Goal: Task Accomplishment & Management: Complete application form

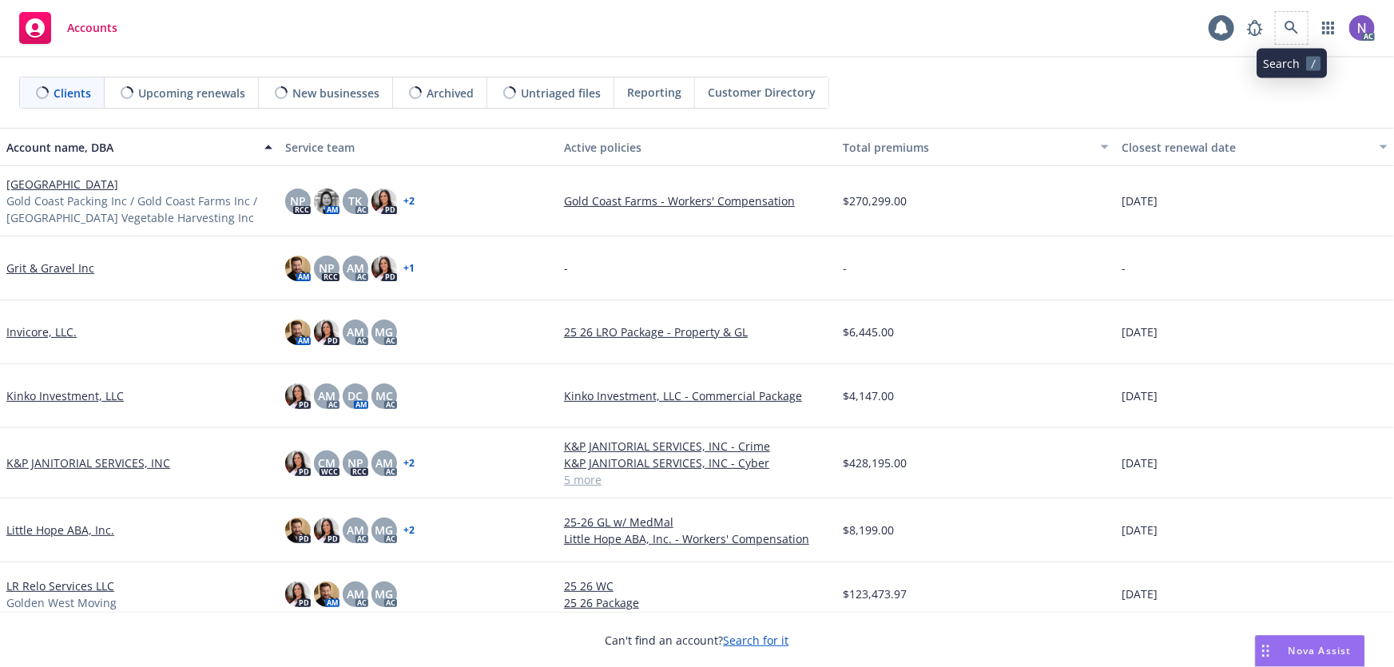
click at [1278, 16] on span at bounding box center [1291, 28] width 32 height 32
click at [1290, 34] on link at bounding box center [1291, 28] width 32 height 32
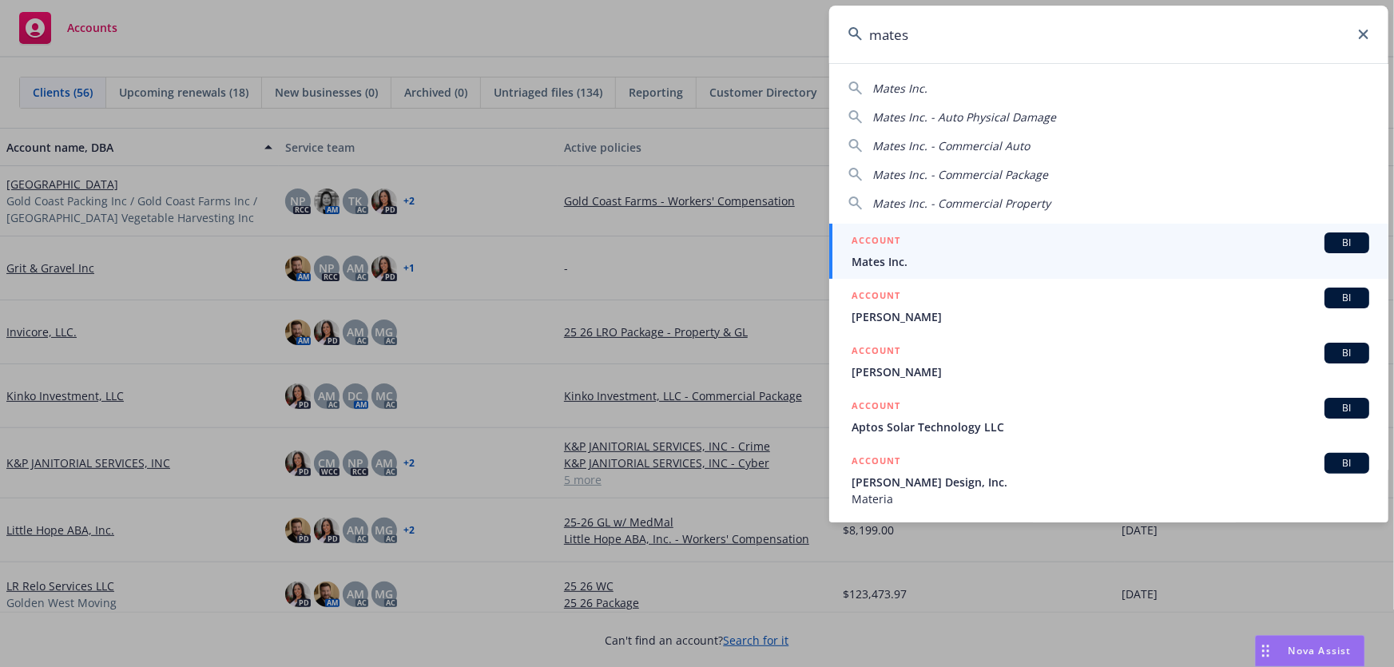
type input "mates"
click at [942, 264] on span "Mates Inc." at bounding box center [1110, 261] width 518 height 17
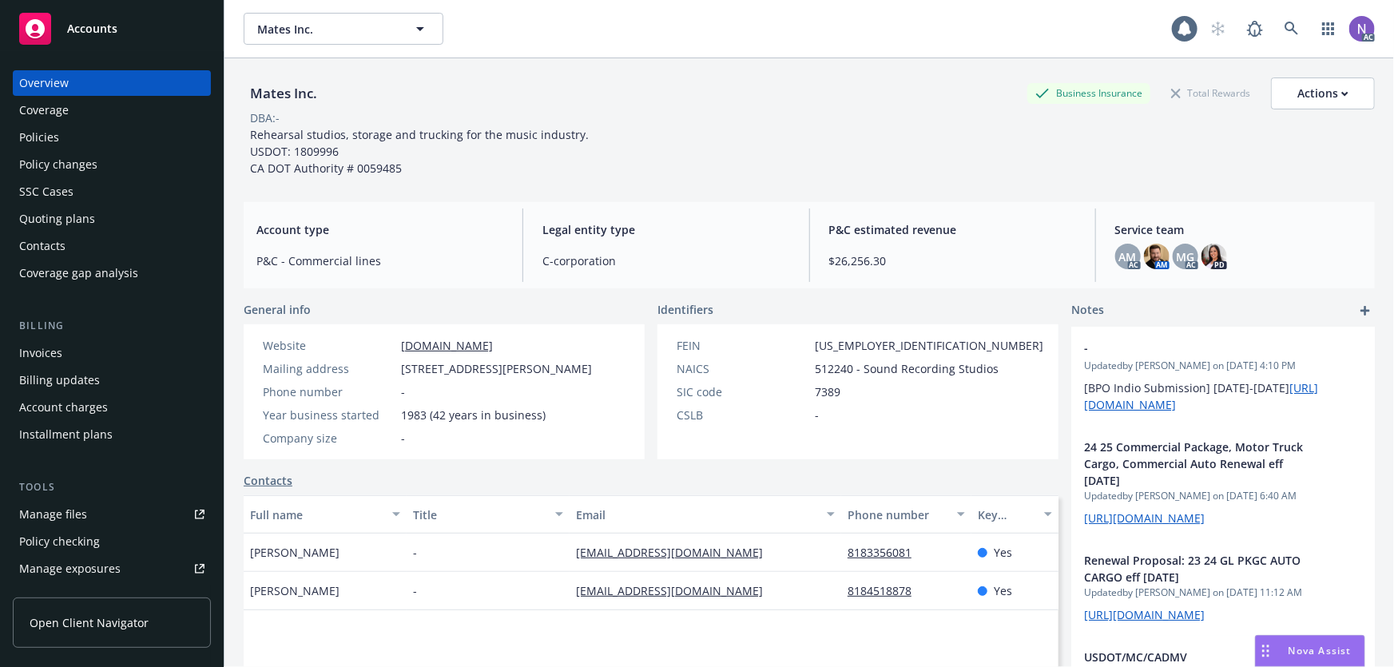
click at [136, 157] on div "Policy changes" at bounding box center [111, 165] width 185 height 26
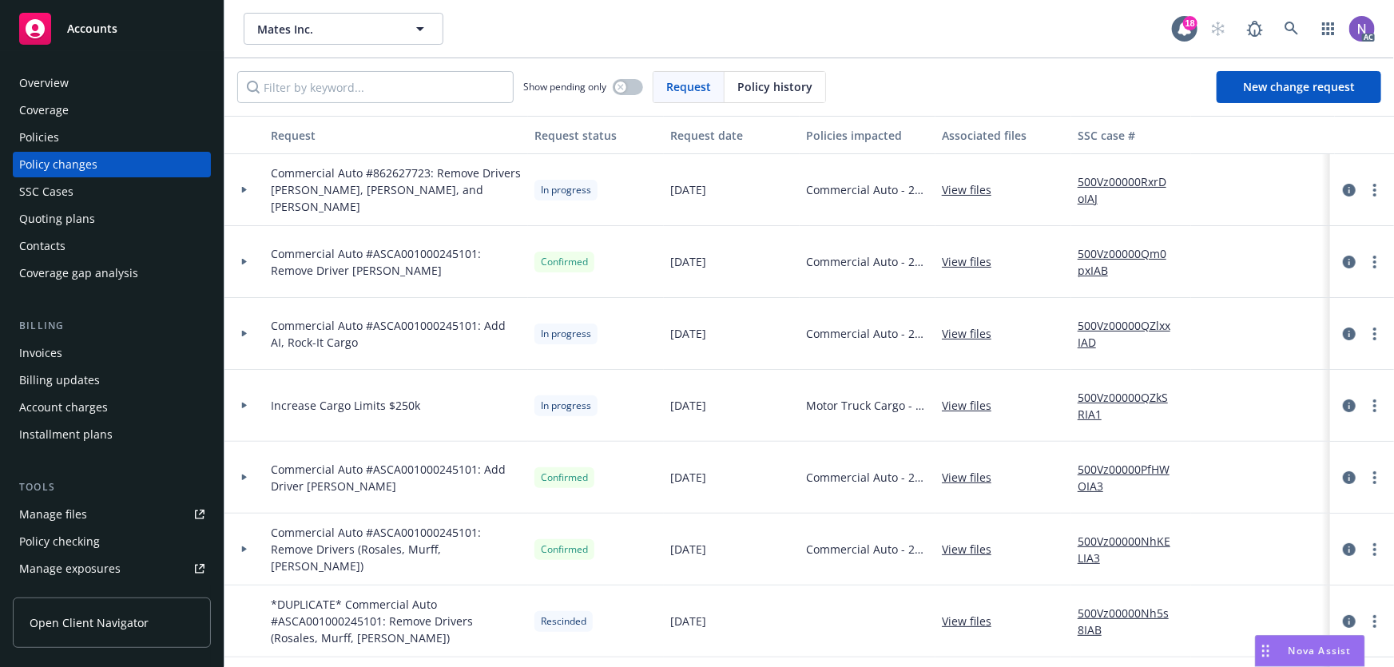
click at [1375, 182] on div at bounding box center [1361, 190] width 51 height 19
click at [1365, 187] on link "more" at bounding box center [1374, 190] width 19 height 19
click at [1238, 311] on link "Resume workflow" at bounding box center [1236, 318] width 274 height 32
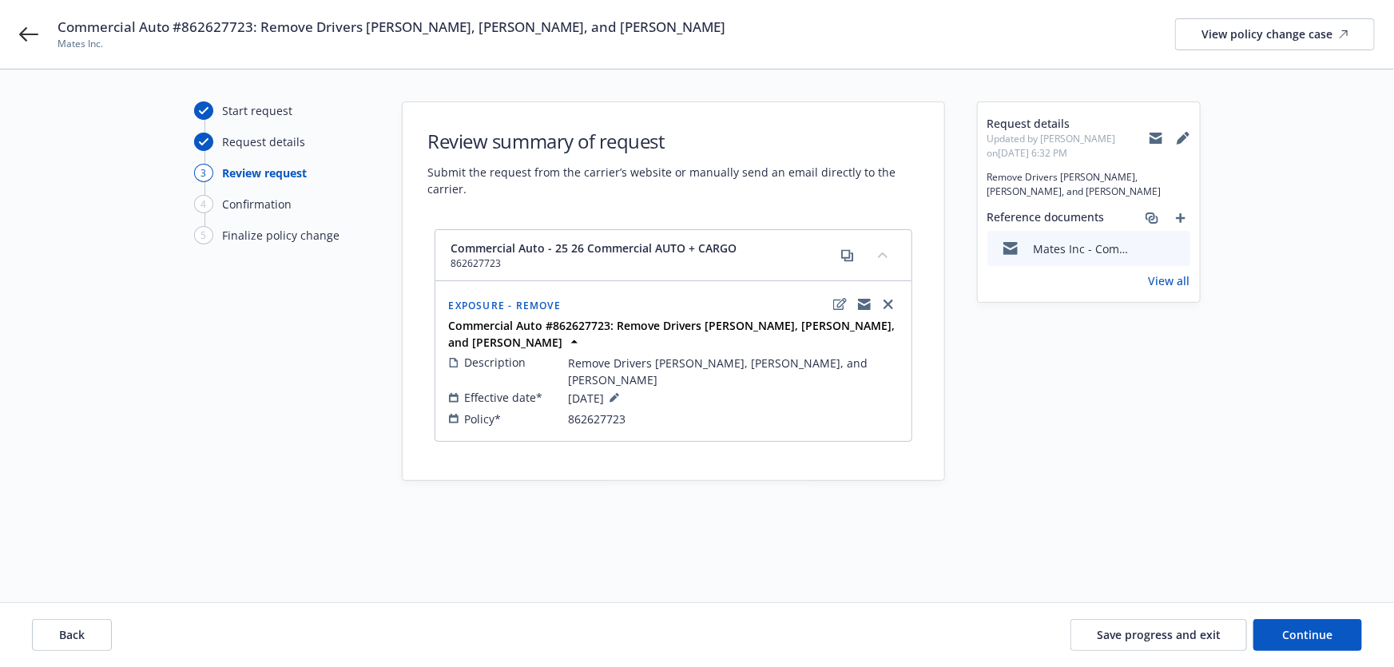
click at [1176, 253] on button at bounding box center [1176, 248] width 14 height 17
click at [1180, 250] on icon "preview file" at bounding box center [1175, 247] width 14 height 11
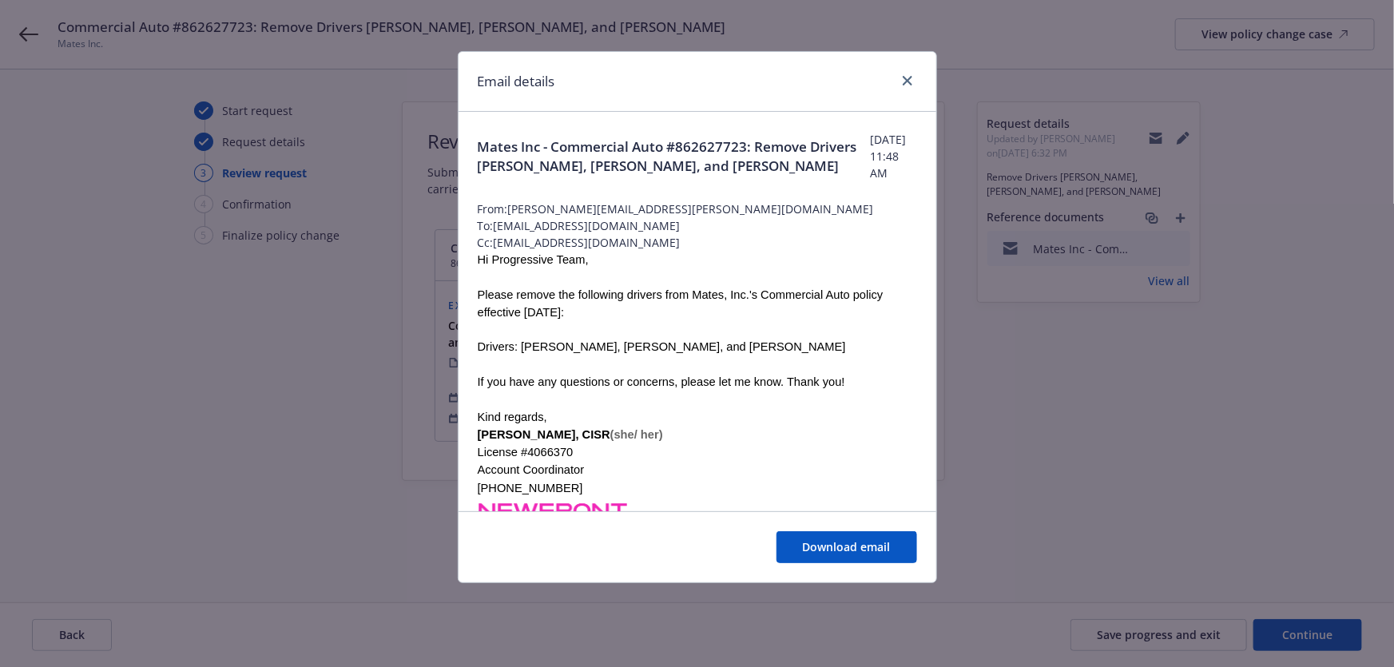
click at [572, 137] on span "Mates Inc - Commercial Auto #862627723: Remove Drivers Christopher Laplante, Je…" at bounding box center [674, 156] width 392 height 38
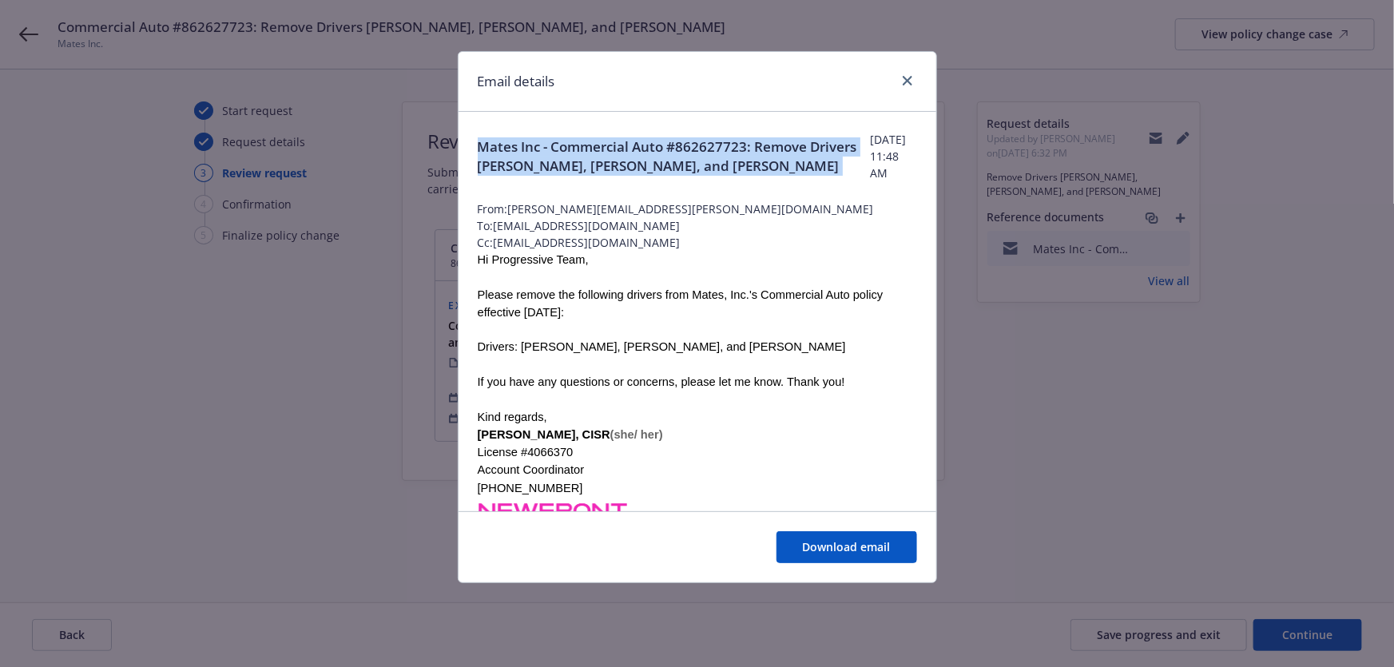
click at [572, 137] on span "Mates Inc - Commercial Auto #862627723: Remove Drivers Christopher Laplante, Je…" at bounding box center [674, 156] width 392 height 38
copy span "Mates Inc - Commercial Auto #862627723: Remove Drivers Christopher Laplante, Je…"
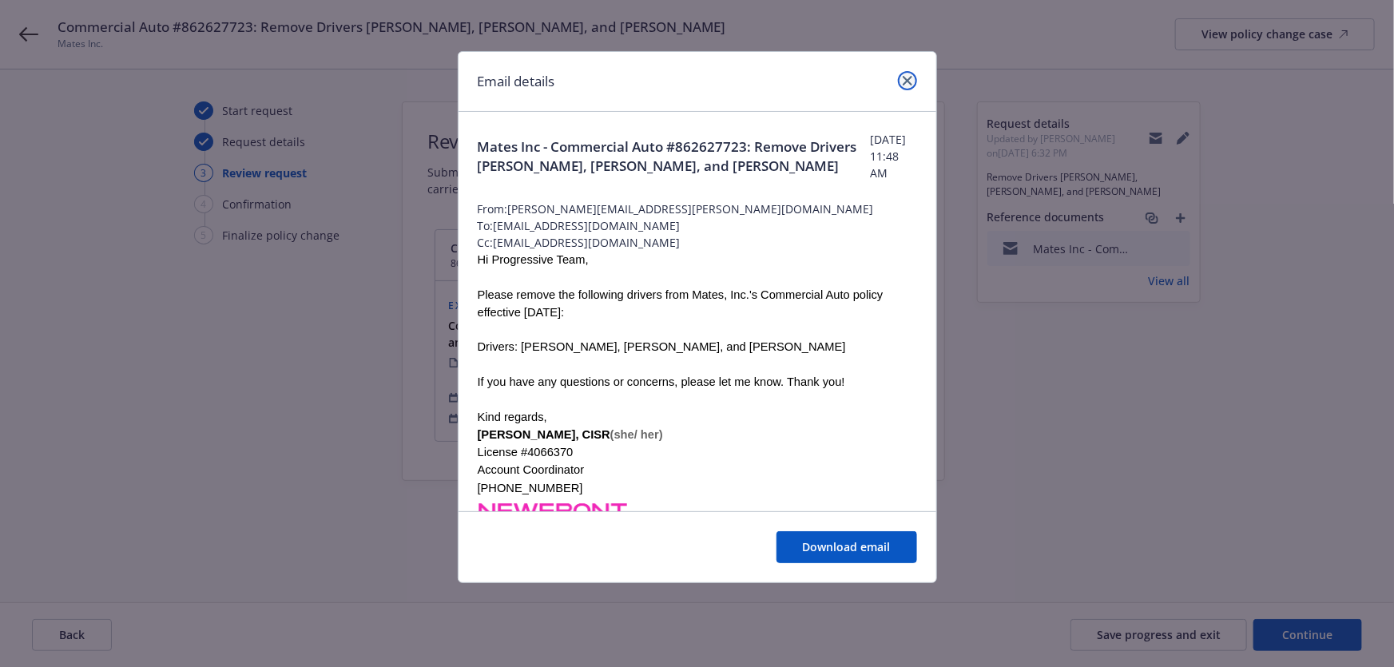
click at [907, 80] on icon "close" at bounding box center [908, 81] width 10 height 10
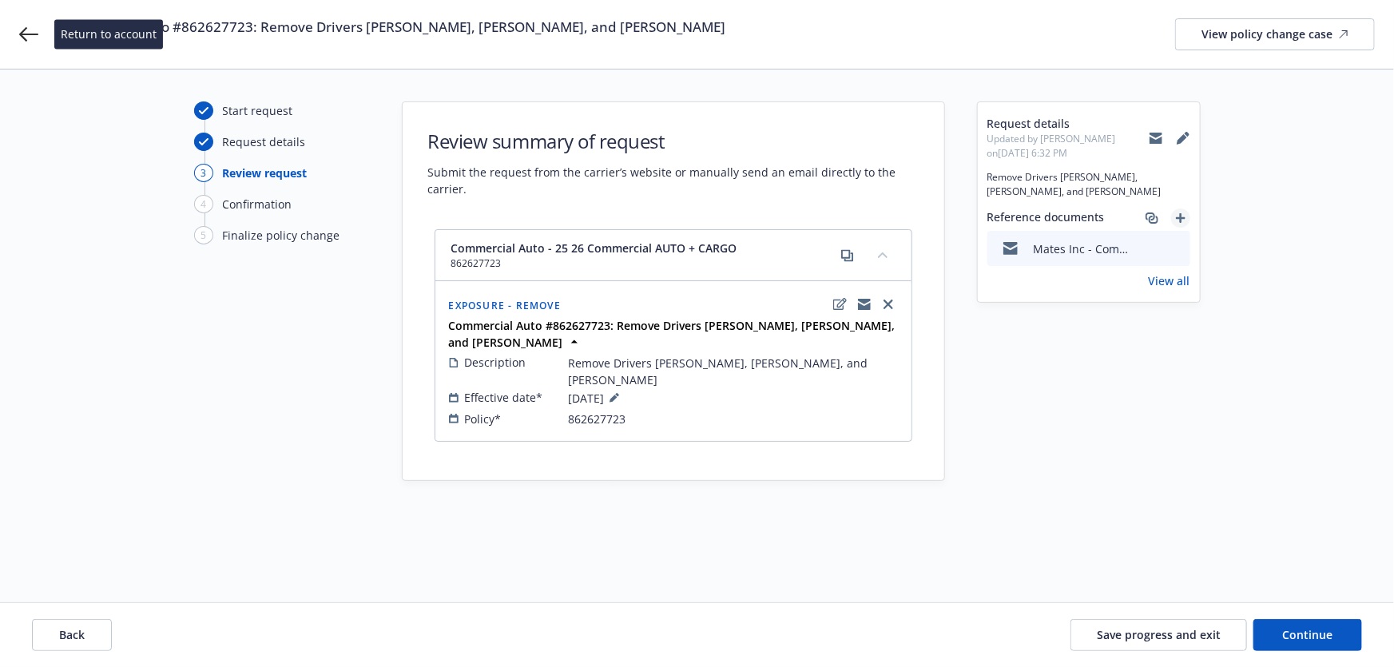
click at [1178, 221] on icon "add" at bounding box center [1181, 218] width 10 height 10
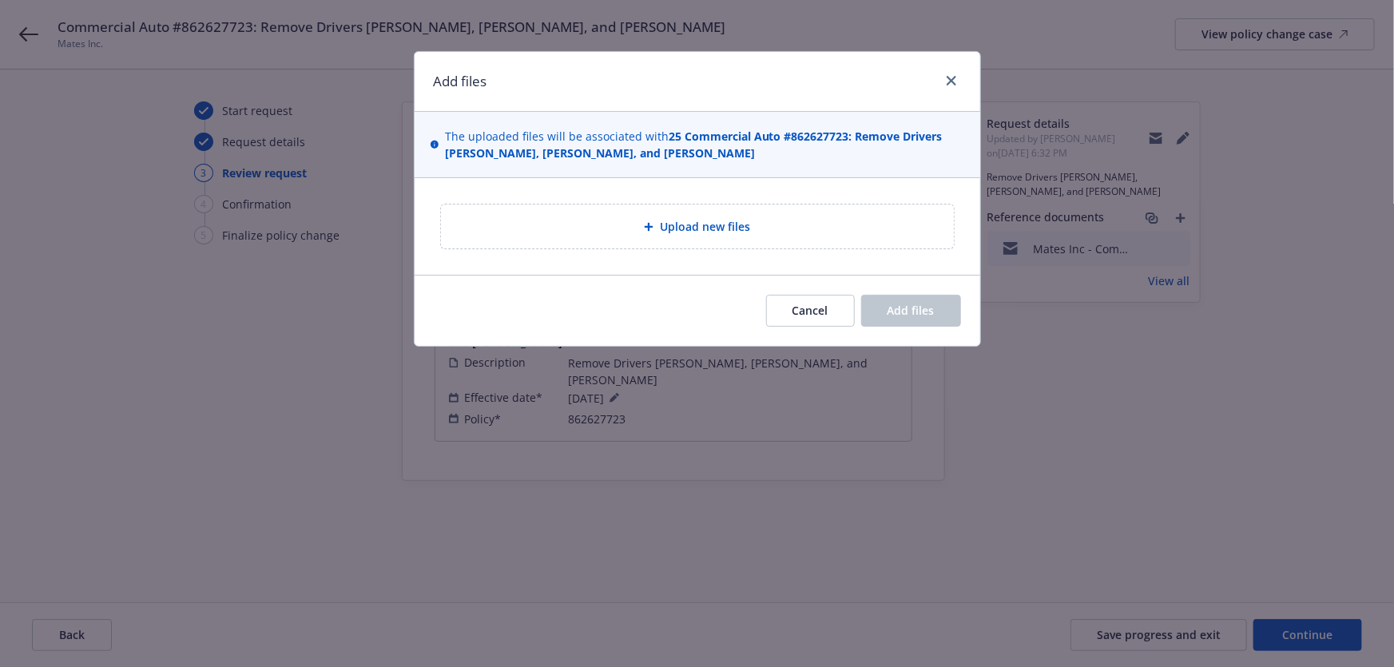
click at [727, 228] on span "Upload new files" at bounding box center [705, 226] width 90 height 17
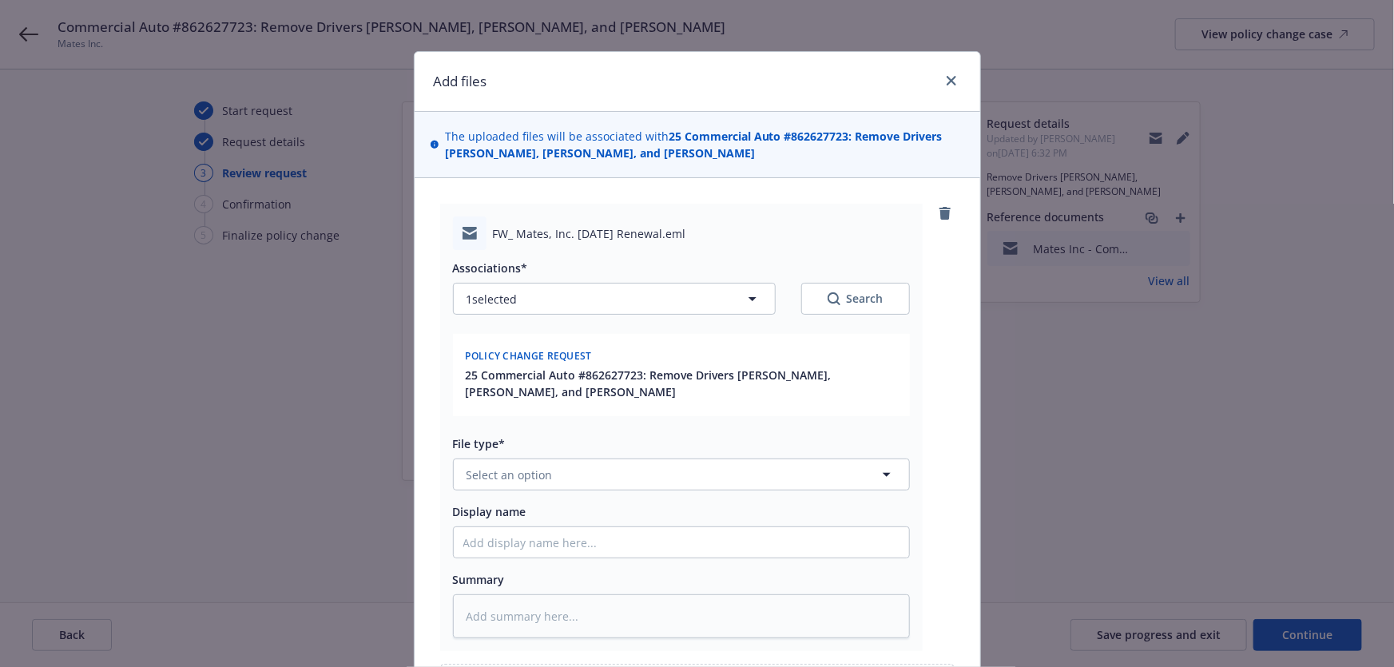
click at [513, 454] on div "File type* Select an option" at bounding box center [681, 462] width 457 height 55
click at [560, 474] on button "Select an option" at bounding box center [681, 474] width 457 height 32
type input "emai"
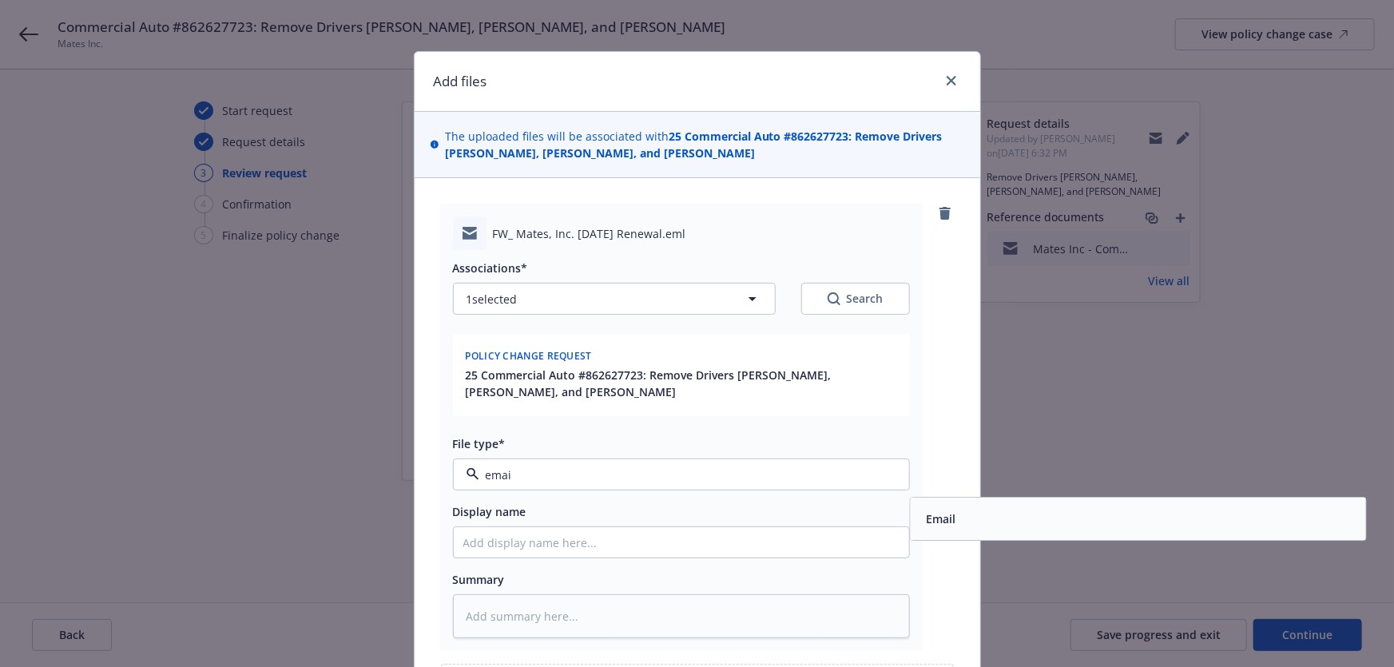
click at [978, 519] on div "Email" at bounding box center [1137, 519] width 436 height 23
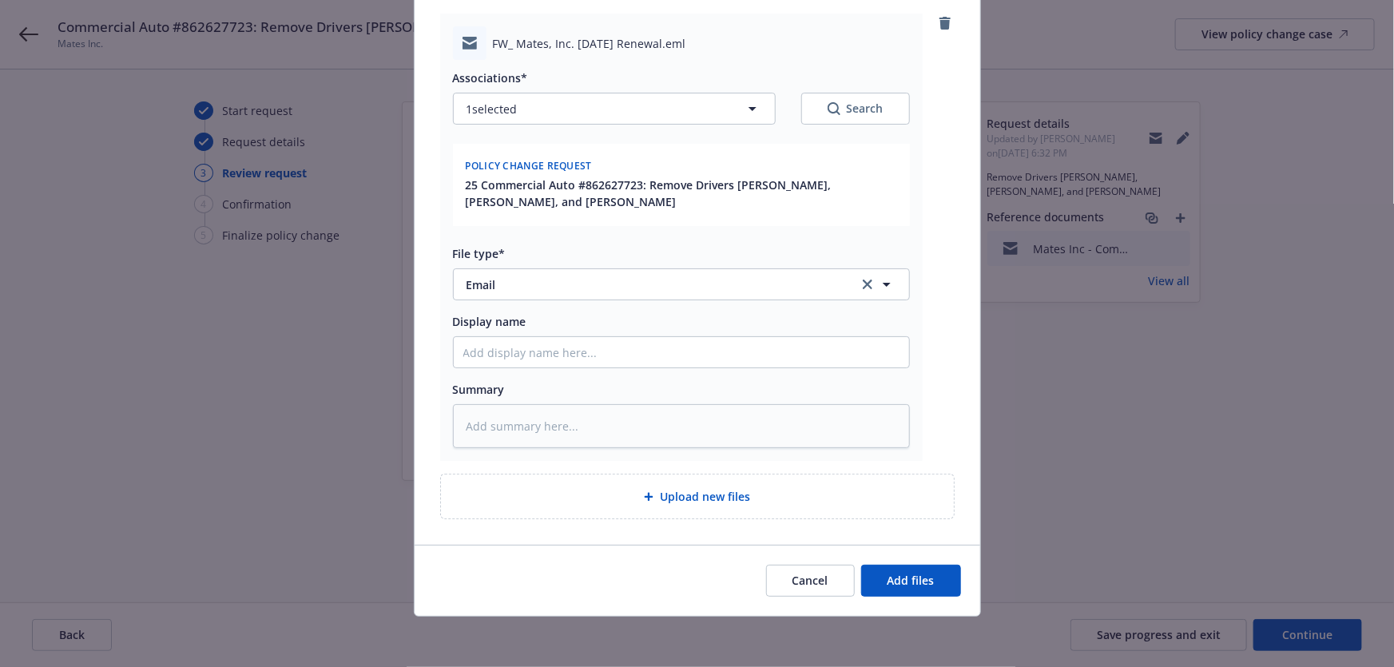
click at [903, 562] on div "Cancel Add files" at bounding box center [697, 580] width 565 height 71
click at [904, 578] on span "Add files" at bounding box center [910, 580] width 47 height 15
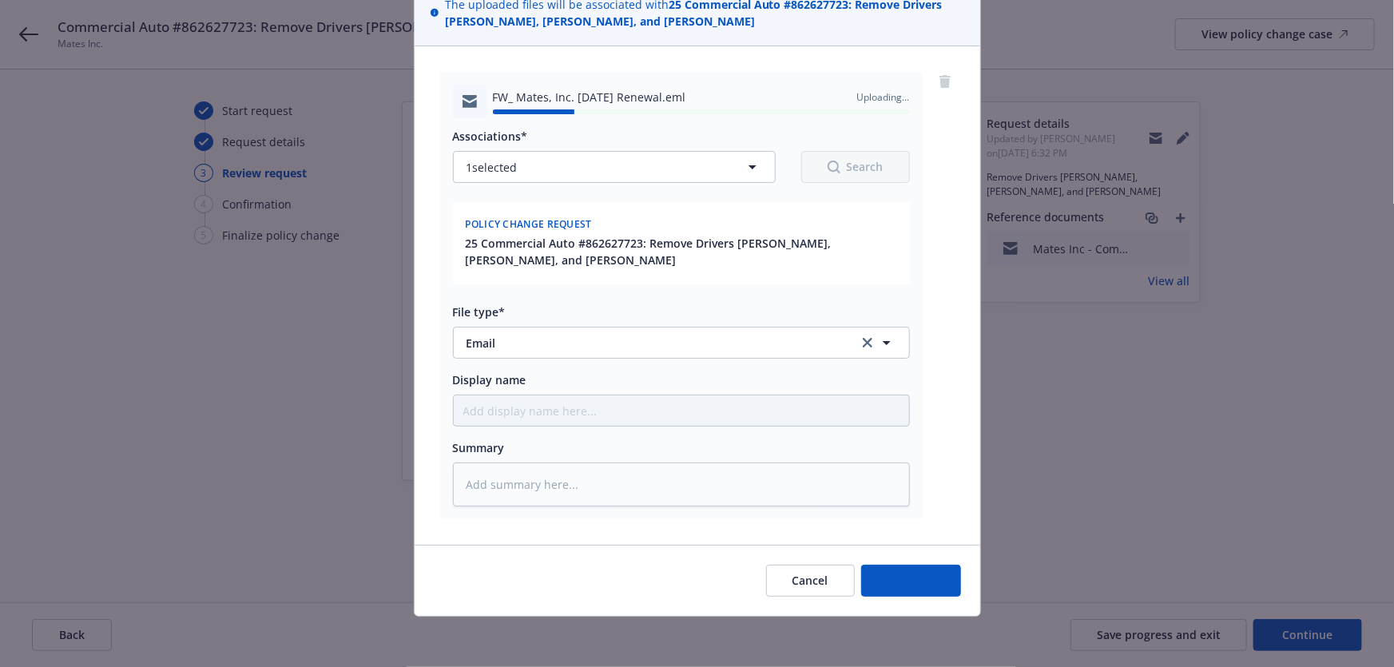
type textarea "x"
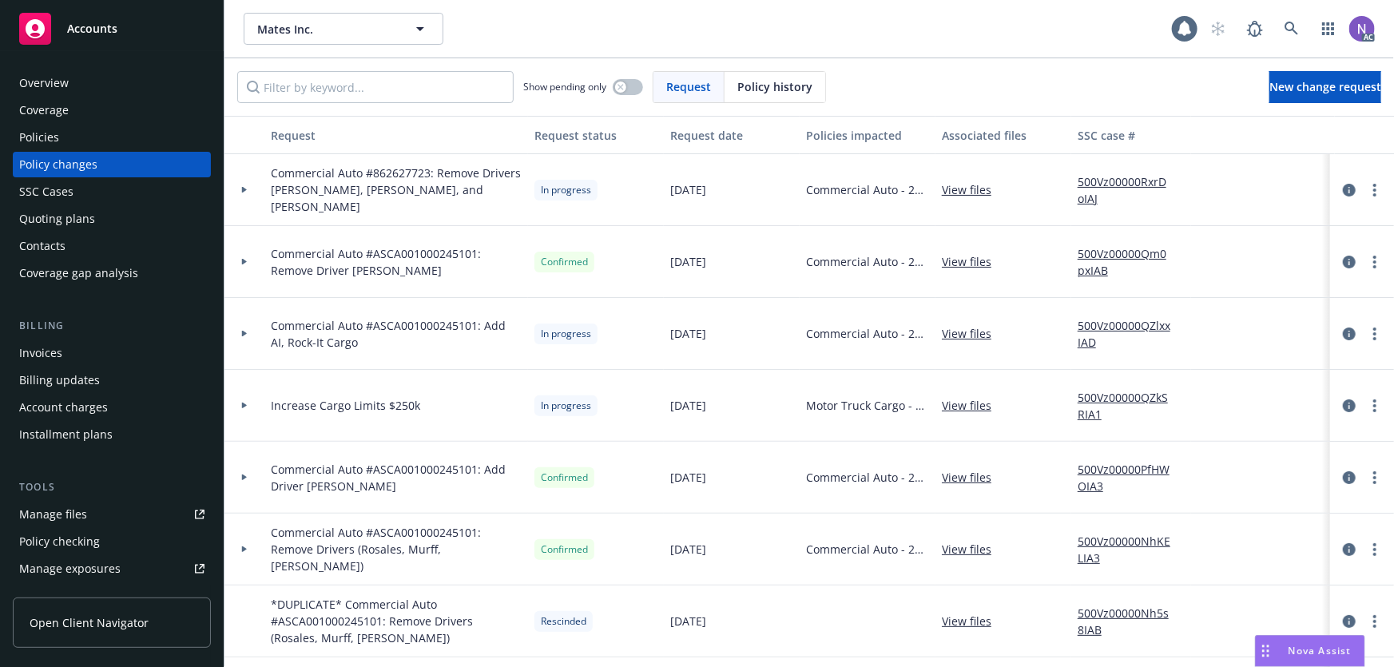
click at [109, 147] on div "Policies" at bounding box center [111, 138] width 185 height 26
